Goal: Information Seeking & Learning: Learn about a topic

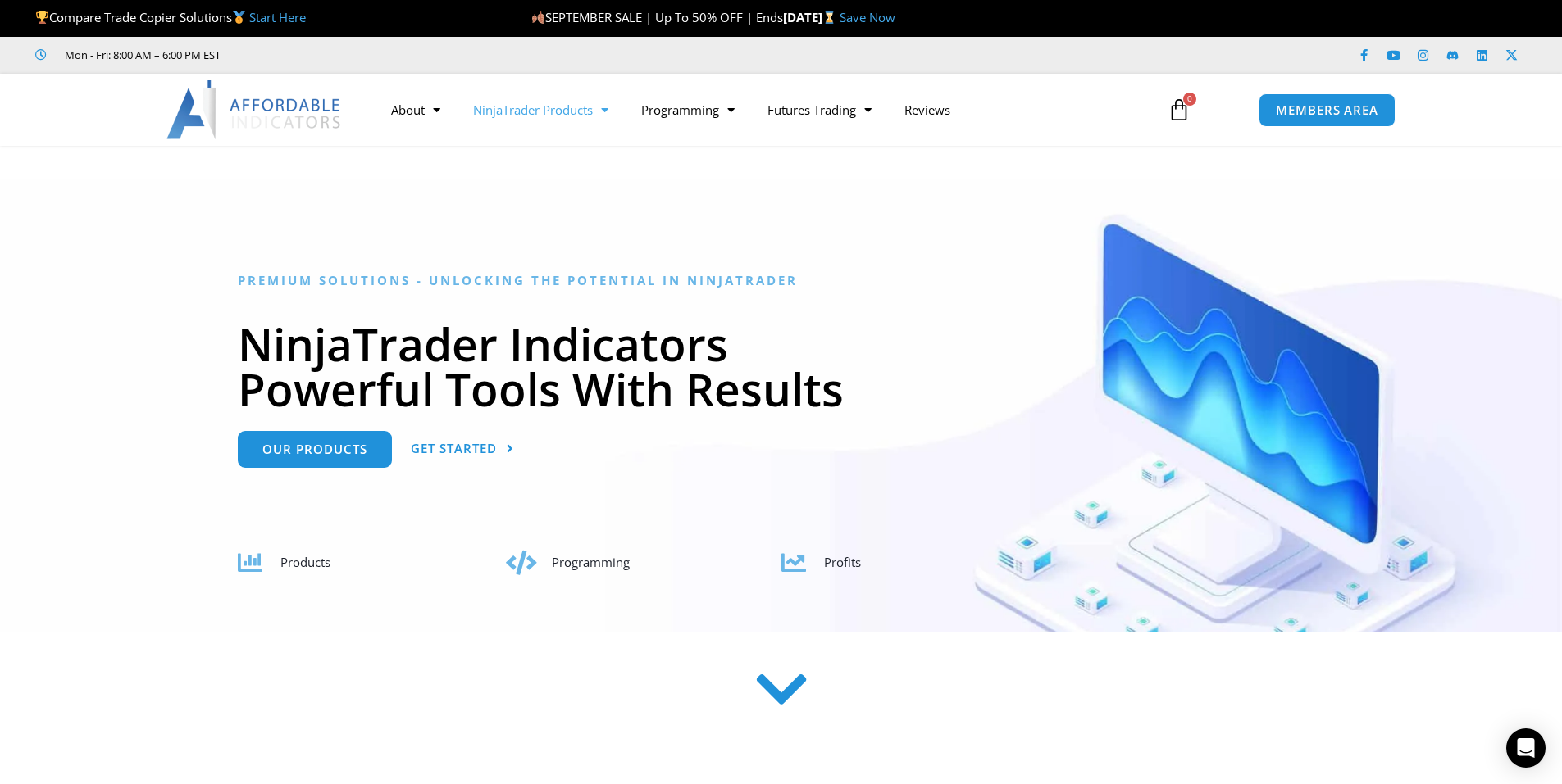
click at [609, 123] on span "Menu" at bounding box center [600, 110] width 15 height 29
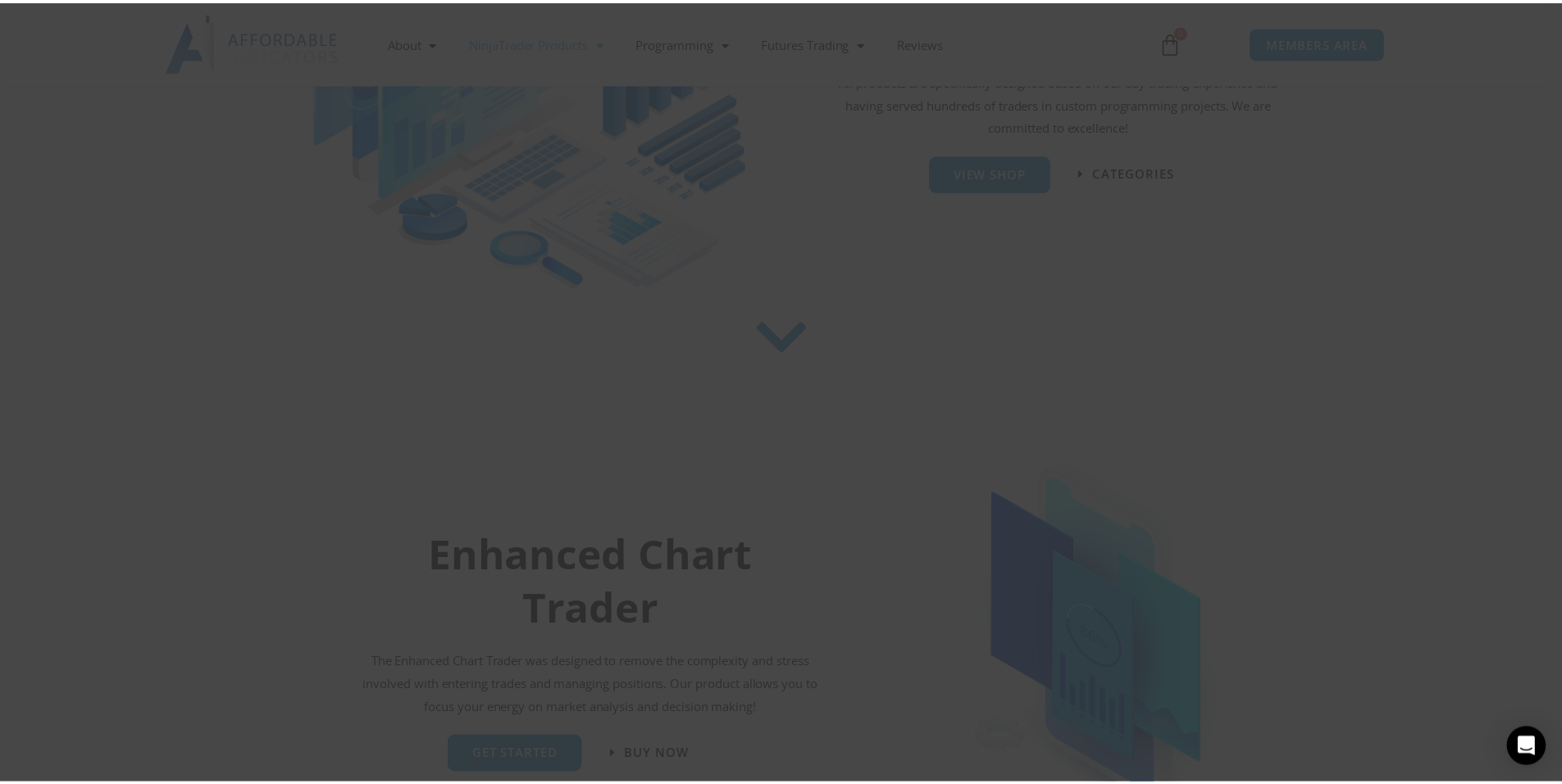
scroll to position [410, 0]
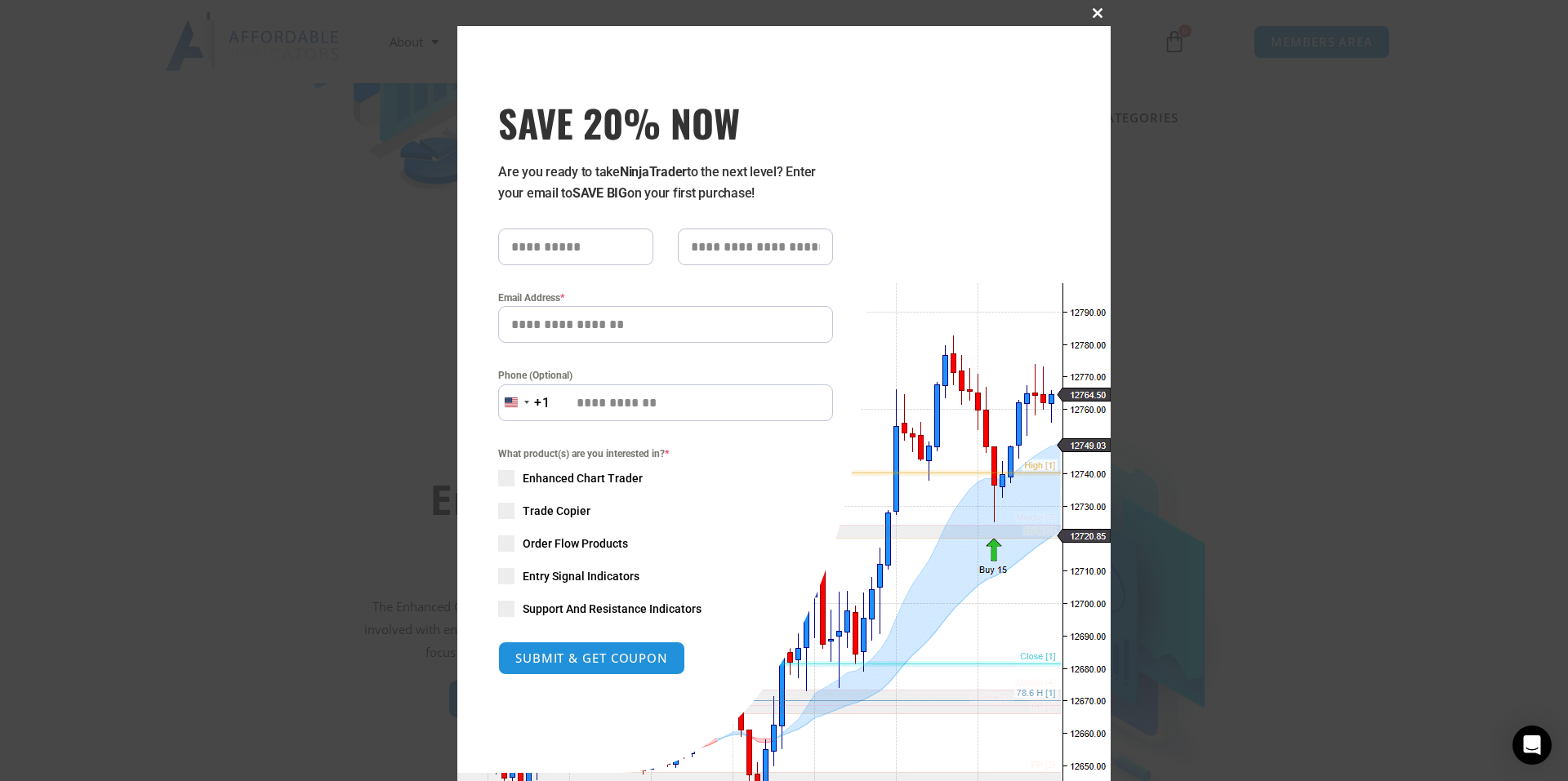
click at [1094, 11] on span "SAVE 20% NOW popup" at bounding box center [1098, 13] width 26 height 10
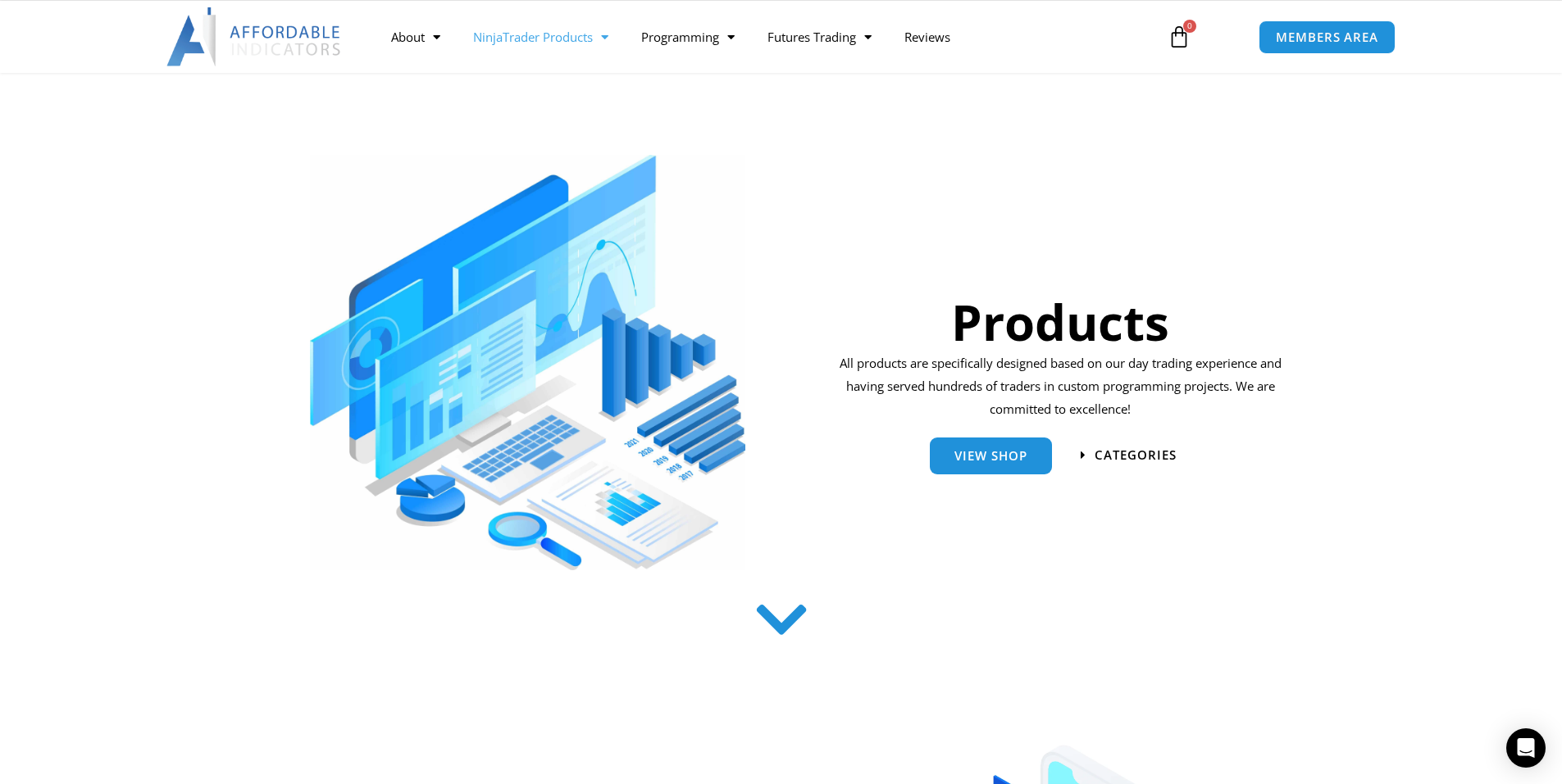
scroll to position [0, 0]
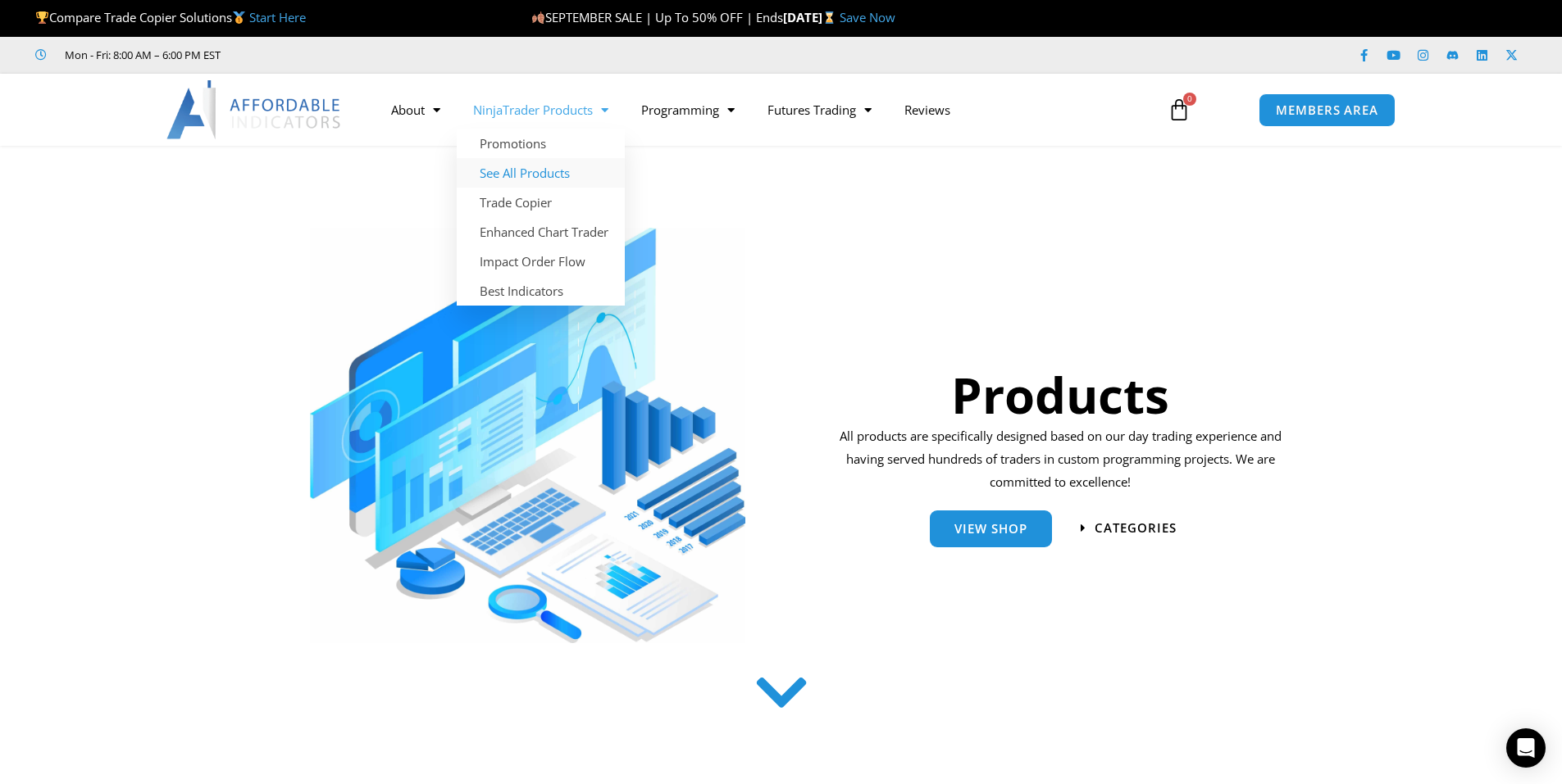
click at [556, 165] on link "See All Products" at bounding box center [541, 173] width 168 height 30
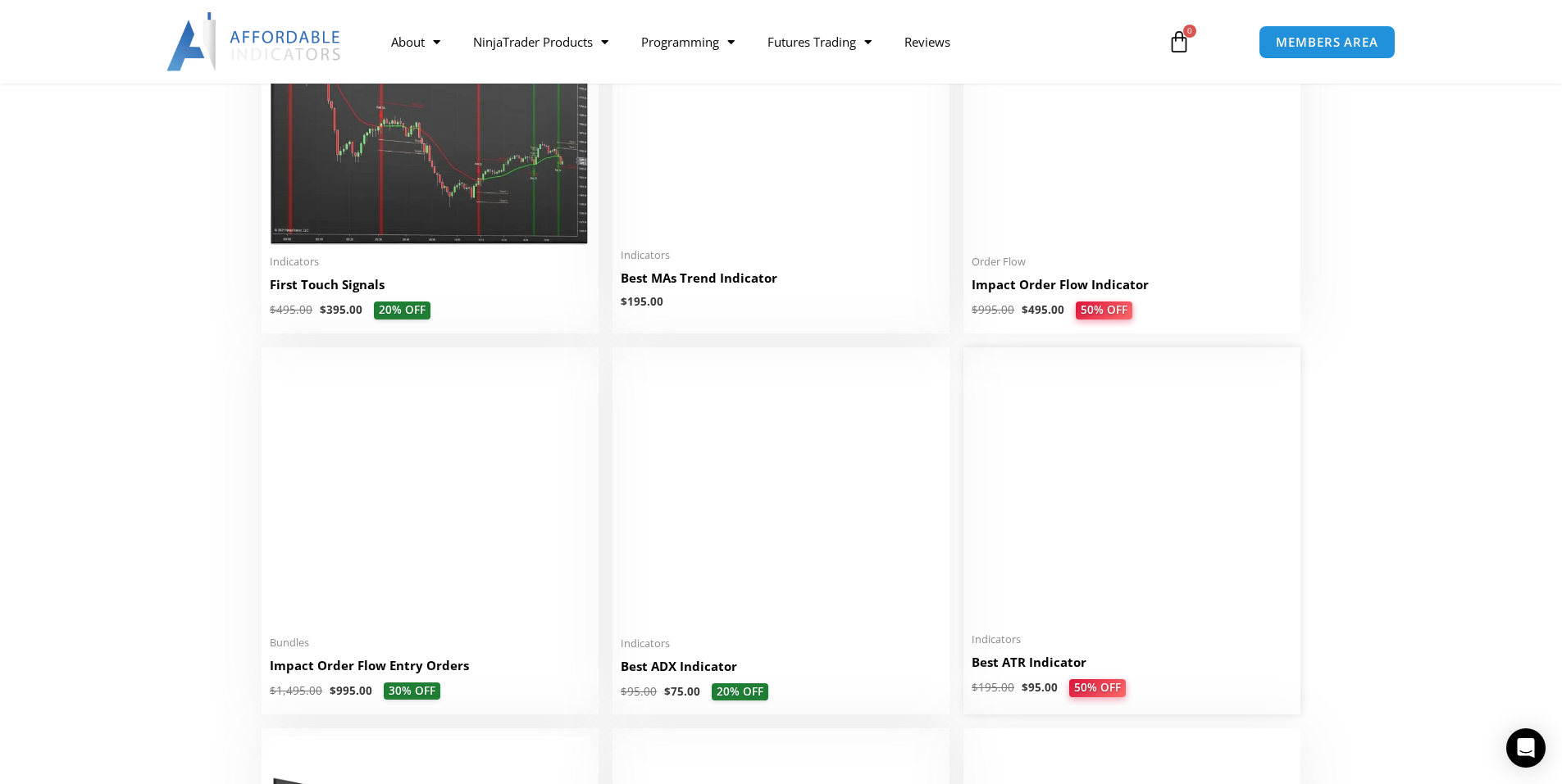
scroll to position [2787, 0]
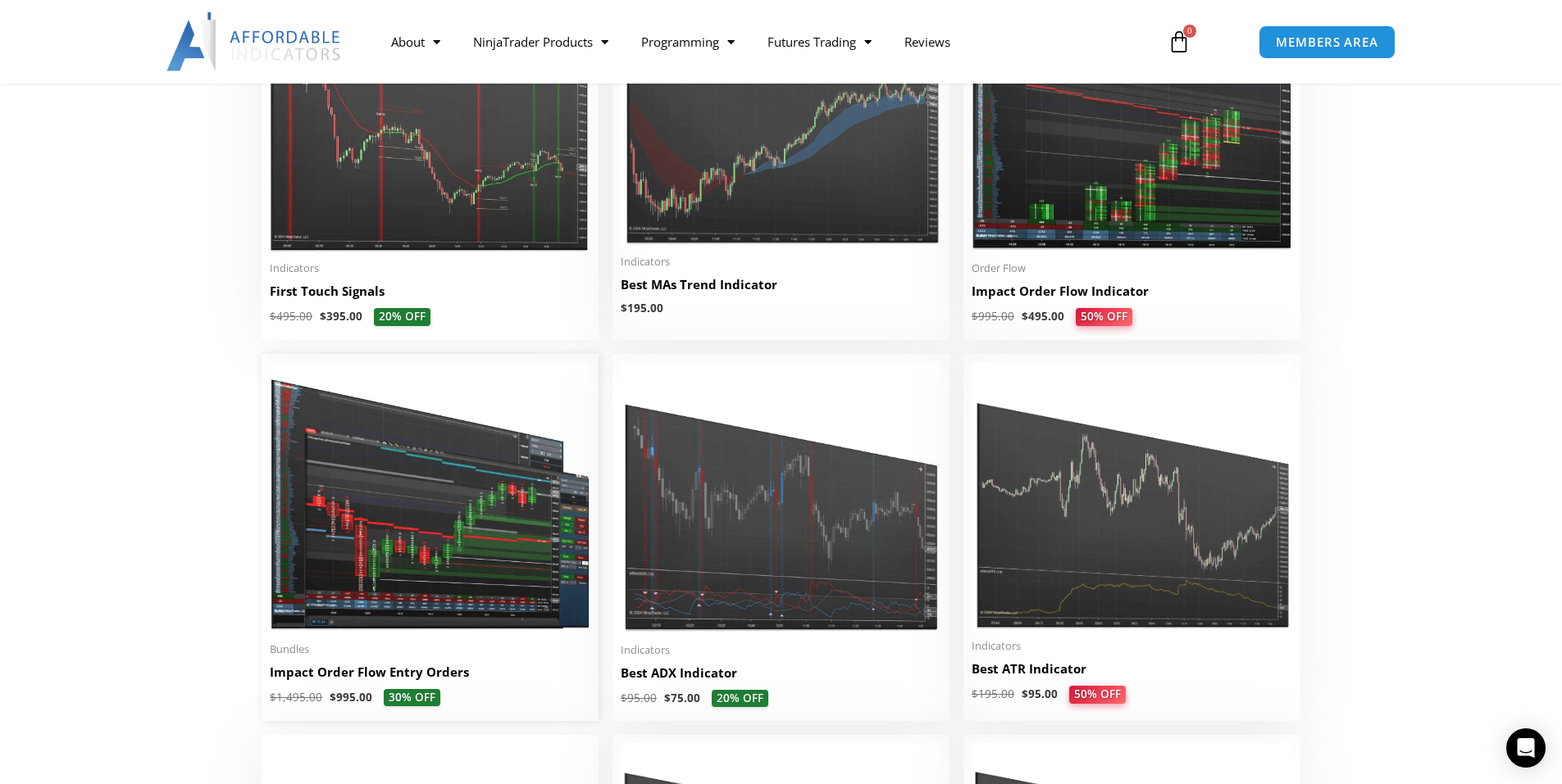
click at [503, 483] on img at bounding box center [430, 497] width 320 height 270
